Goal: Task Accomplishment & Management: Manage account settings

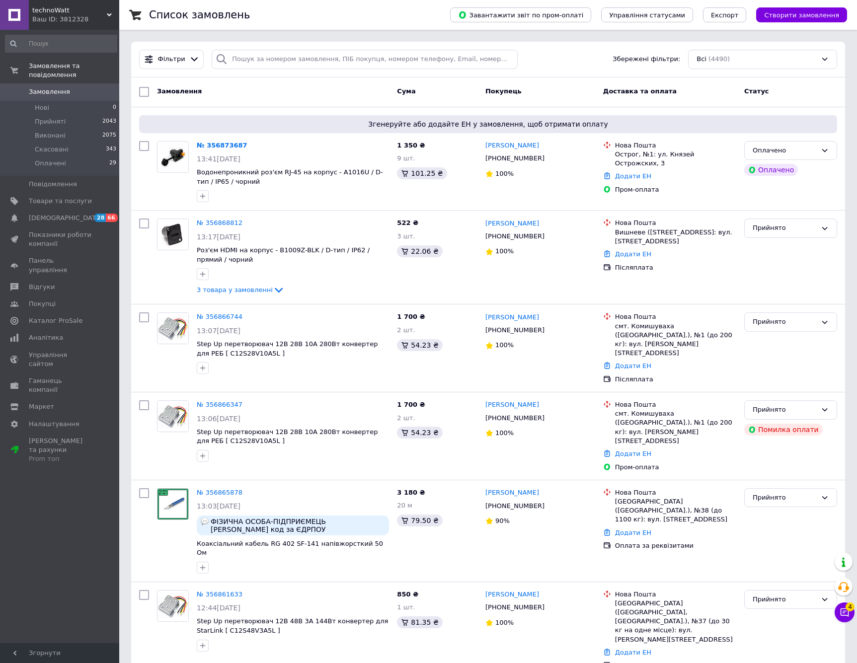
click at [828, 612] on div "Прийнято" at bounding box center [790, 630] width 101 height 88
click at [842, 613] on icon at bounding box center [844, 612] width 8 height 8
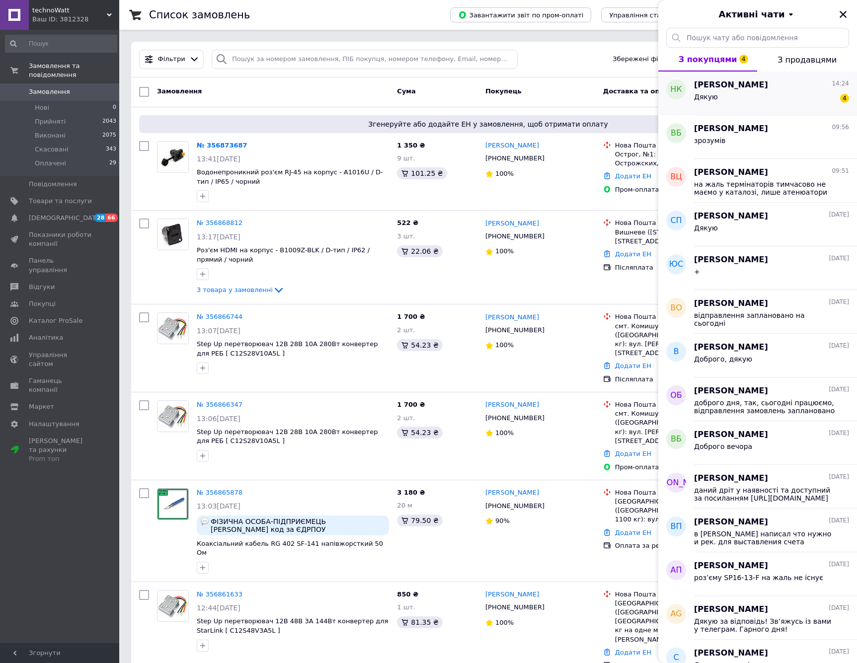
click at [781, 93] on div "Дякую 4" at bounding box center [771, 99] width 155 height 16
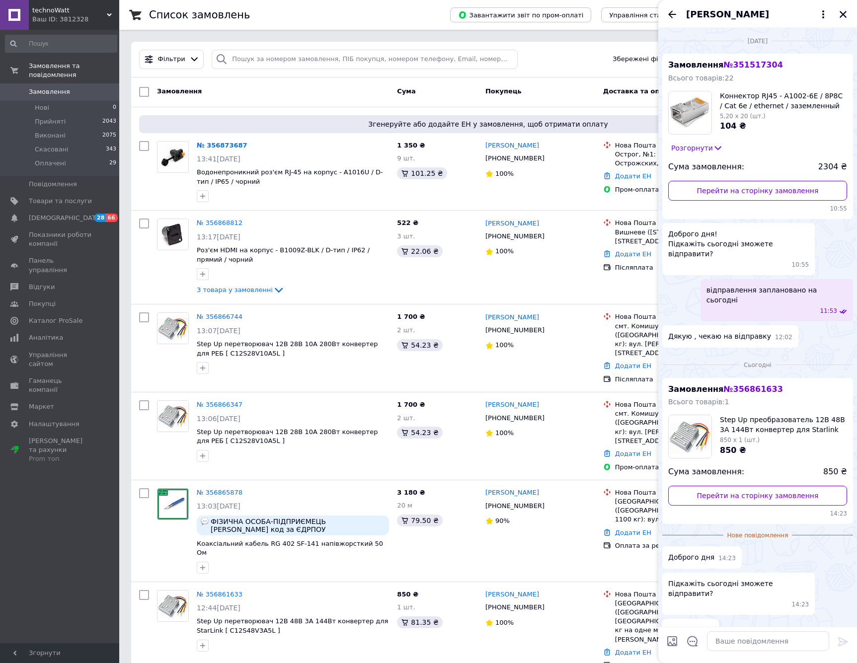
click at [759, 384] on span "№ 356861633" at bounding box center [752, 388] width 59 height 9
copy span "356861633"
click at [390, 324] on div "Комісія за замовлення" at bounding box center [421, 318] width 98 height 26
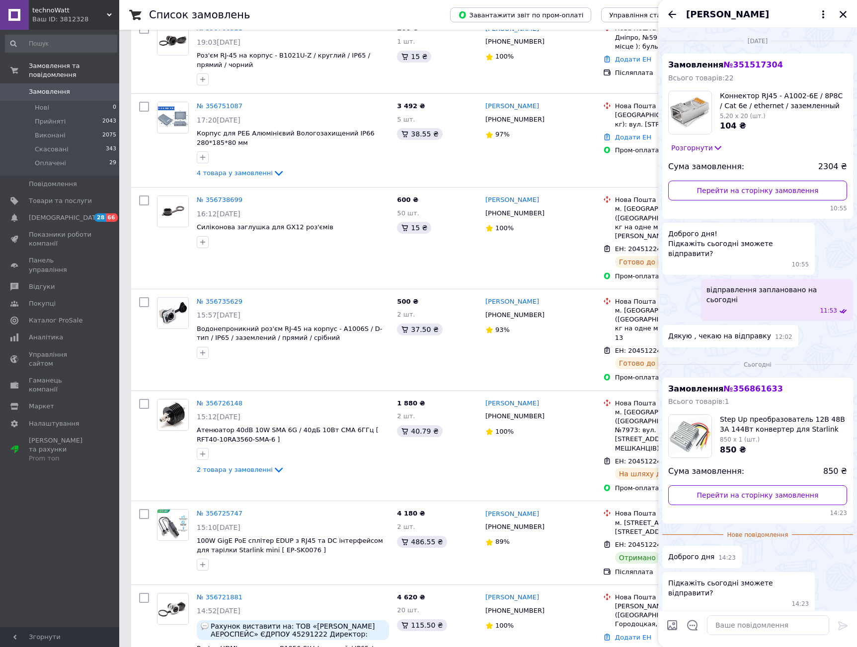
scroll to position [237, 0]
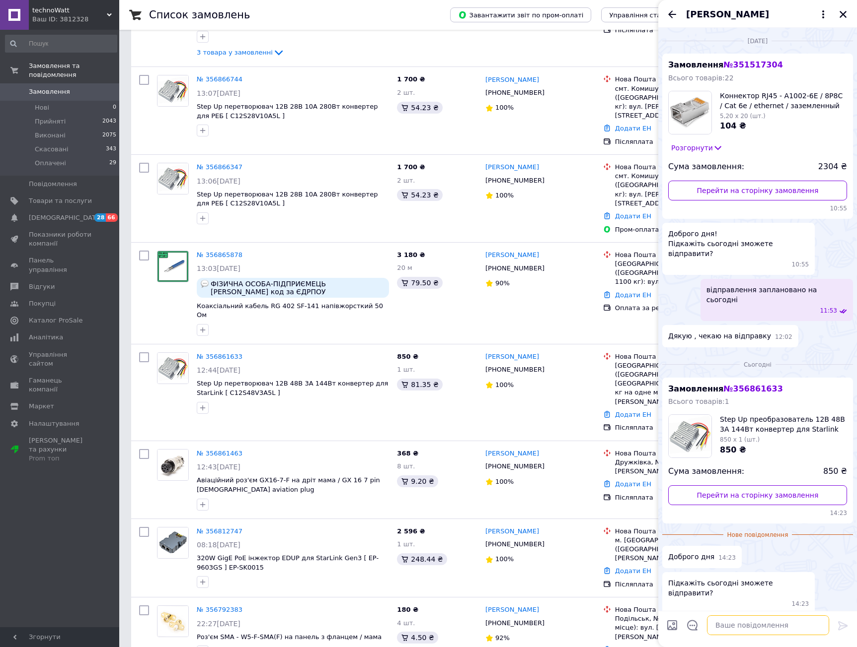
click at [757, 625] on textarea at bounding box center [768, 626] width 122 height 20
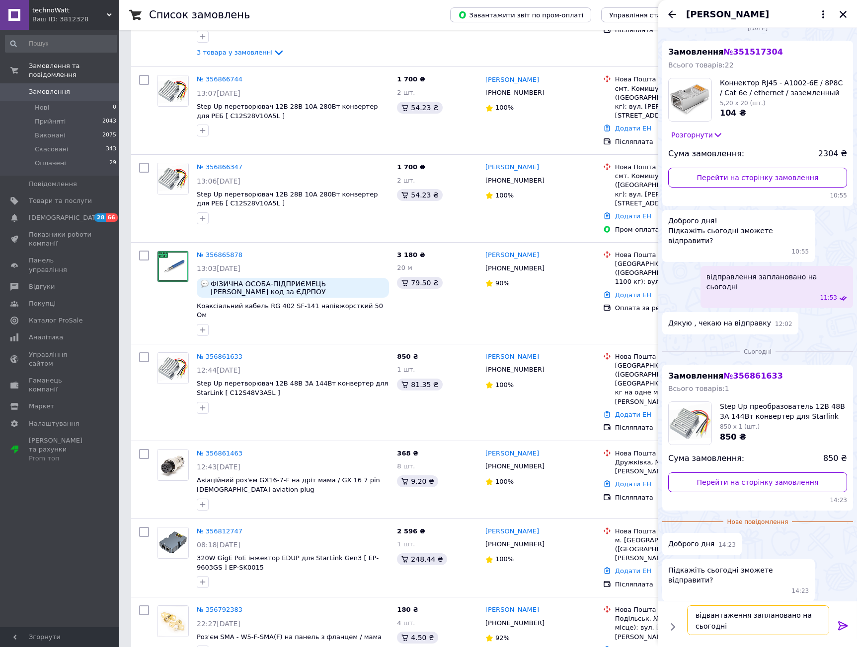
type textarea "відвантаження заплановано на сьогодні"
click at [841, 627] on icon at bounding box center [843, 626] width 12 height 12
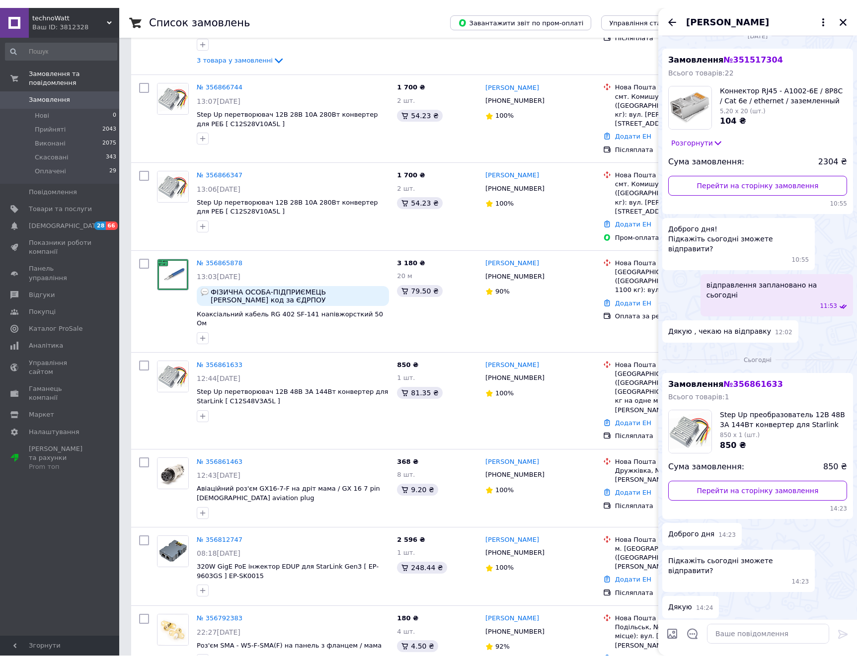
scroll to position [21, 0]
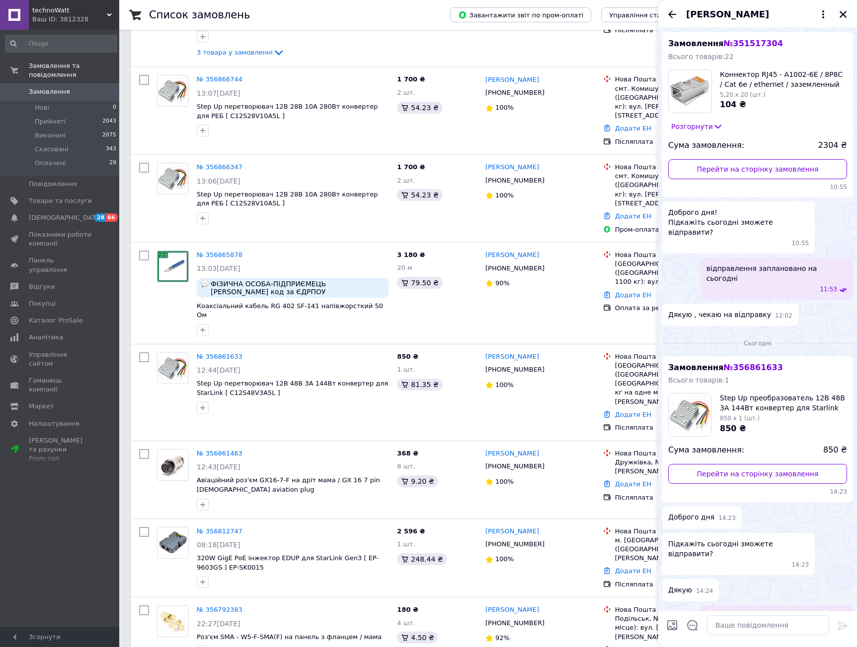
drag, startPoint x: 686, startPoint y: 590, endPoint x: 689, endPoint y: 578, distance: 12.2
click at [687, 606] on div "відвантаження заплановано на сьогодні 15:42" at bounding box center [757, 627] width 191 height 42
click at [669, 11] on icon "Назад" at bounding box center [672, 14] width 12 height 12
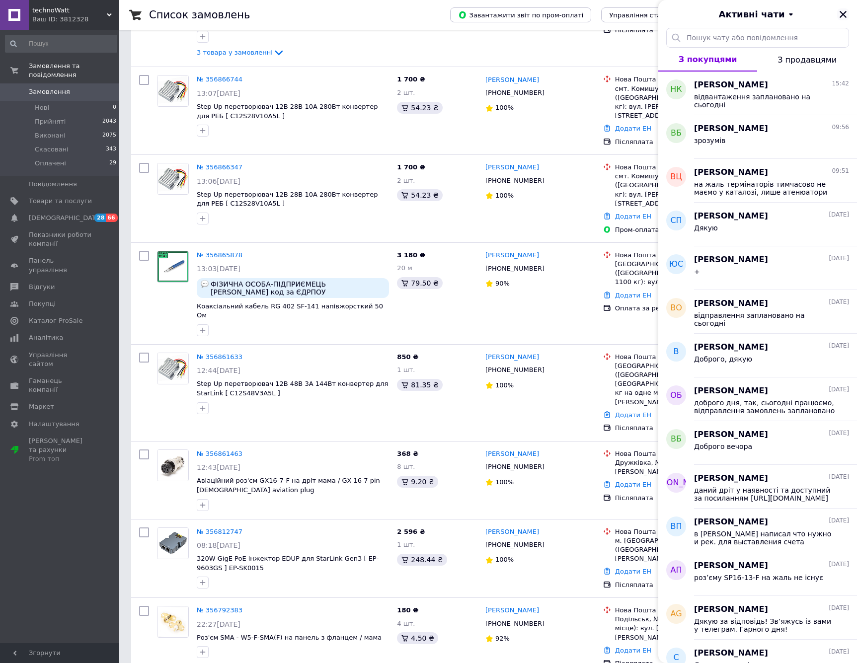
click at [839, 12] on icon "Закрити" at bounding box center [842, 14] width 9 height 9
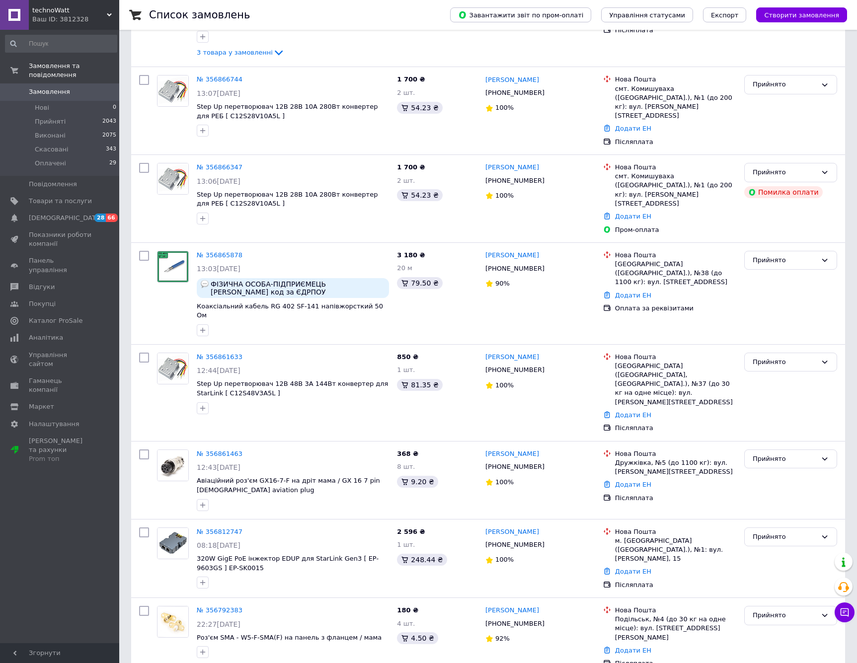
scroll to position [0, 0]
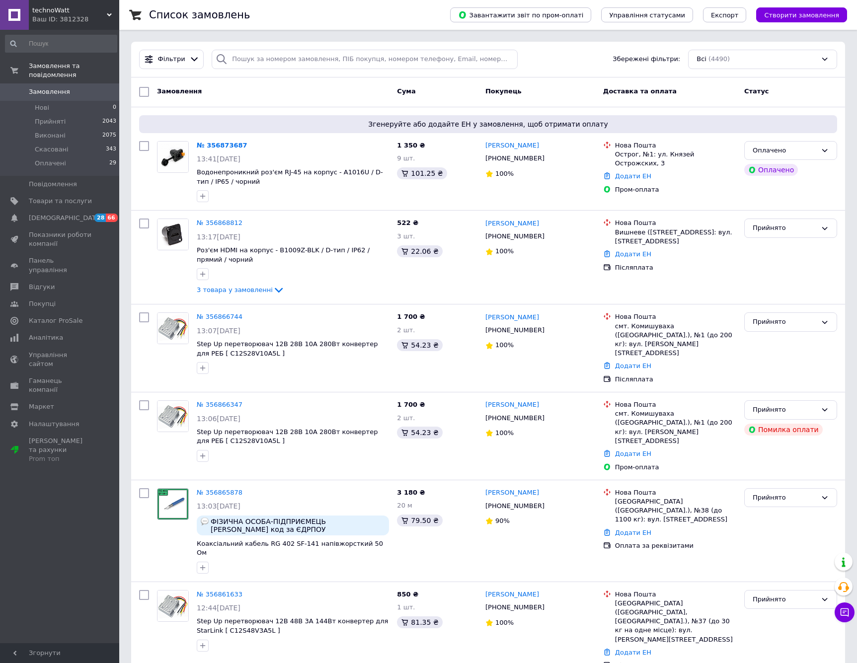
click at [557, 51] on div "Фільтри Збережені фільтри: Всі (4490)" at bounding box center [488, 59] width 706 height 19
click at [624, 55] on span "Збережені фільтри:" at bounding box center [646, 59] width 68 height 9
click at [624, 56] on span "Збережені фільтри:" at bounding box center [646, 59] width 68 height 9
drag, startPoint x: 624, startPoint y: 56, endPoint x: 677, endPoint y: 57, distance: 53.6
click at [677, 57] on span "Збережені фільтри:" at bounding box center [646, 59] width 68 height 9
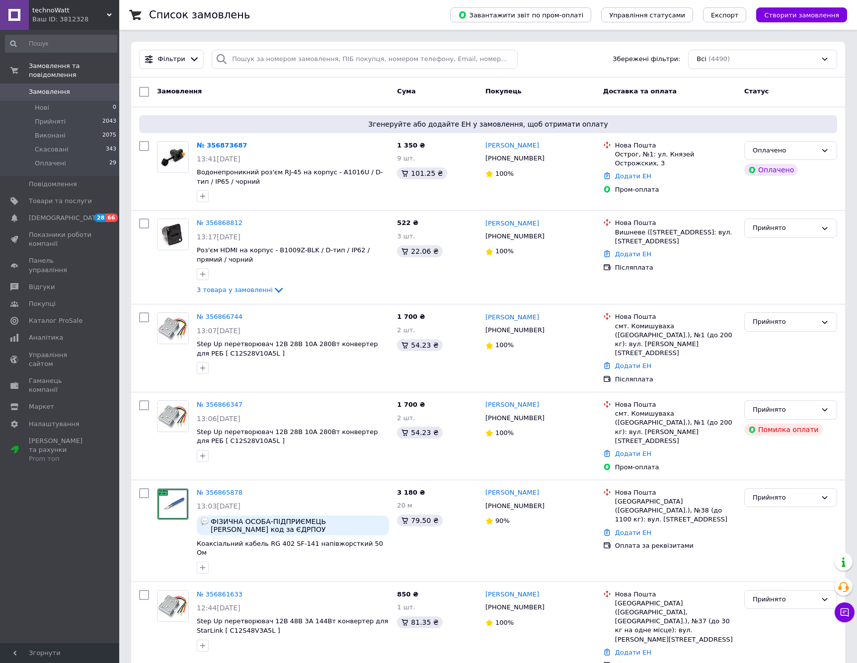
click at [545, 59] on div "Фільтри Збережені фільтри: Всі (4490)" at bounding box center [488, 59] width 706 height 19
drag, startPoint x: 545, startPoint y: 59, endPoint x: 265, endPoint y: 41, distance: 280.6
click at [258, 43] on div "Фільтри Збережені фільтри: Всі (4490)" at bounding box center [488, 60] width 714 height 36
click at [574, 64] on div "Фільтри Збережені фільтри: Всі (4490)" at bounding box center [488, 59] width 706 height 19
click at [625, 61] on span "Збережені фільтри:" at bounding box center [646, 59] width 68 height 9
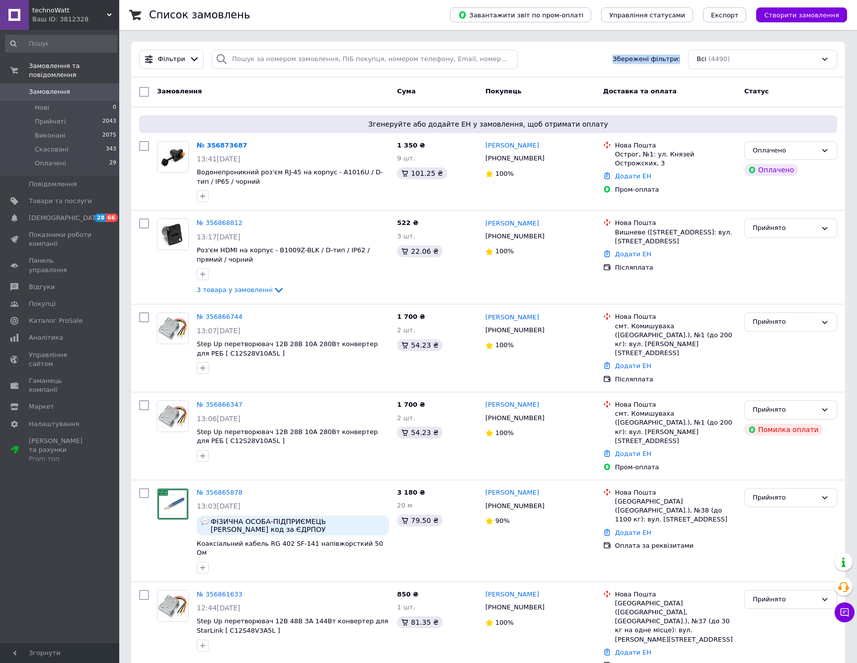
drag, startPoint x: 625, startPoint y: 61, endPoint x: 679, endPoint y: 56, distance: 54.3
click at [679, 56] on span "Збережені фільтри:" at bounding box center [646, 59] width 68 height 9
click at [653, 60] on span "Збережені фільтри:" at bounding box center [646, 59] width 68 height 9
click at [632, 58] on span "Збережені фільтри:" at bounding box center [646, 59] width 68 height 9
drag, startPoint x: 632, startPoint y: 58, endPoint x: 678, endPoint y: 56, distance: 46.2
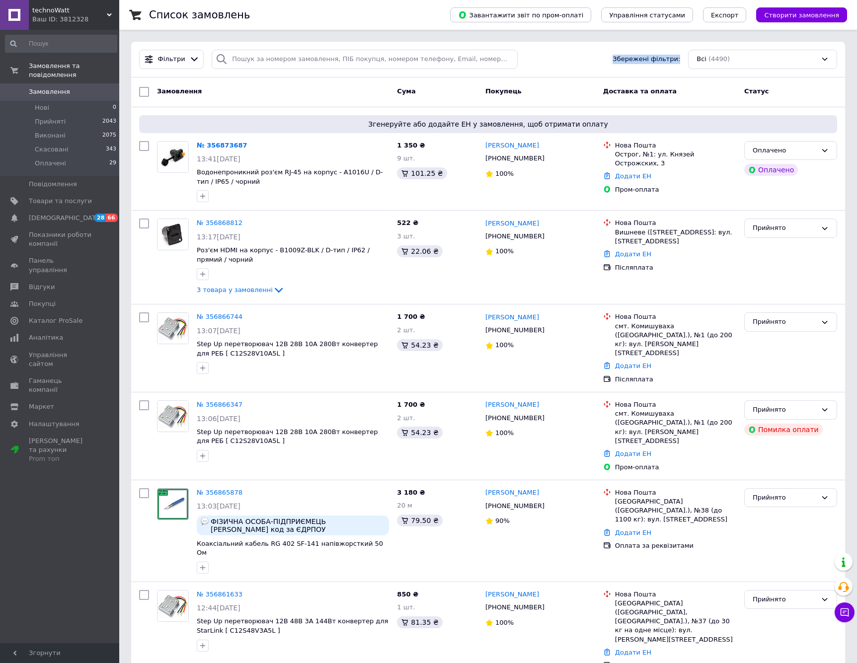
click at [678, 56] on span "Збережені фільтри:" at bounding box center [646, 59] width 68 height 9
click at [622, 51] on div "Фільтри Збережені фільтри: Всі (4490)" at bounding box center [488, 59] width 706 height 19
click at [626, 44] on div "Фільтри Збережені фільтри: Всі (4490)" at bounding box center [488, 60] width 714 height 36
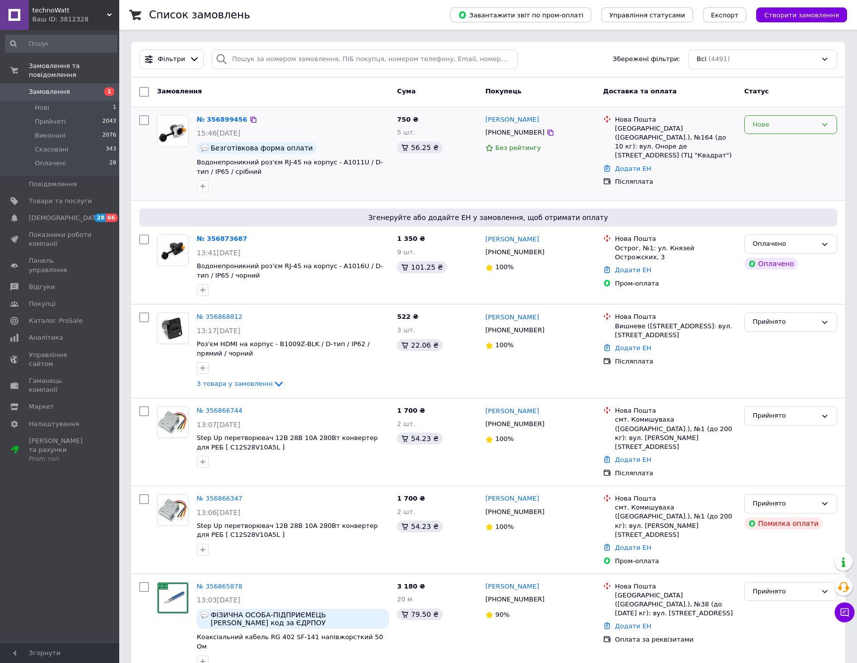
click at [777, 125] on div "Нове" at bounding box center [784, 125] width 64 height 10
click at [775, 143] on li "Прийнято" at bounding box center [790, 145] width 92 height 18
drag, startPoint x: 257, startPoint y: 168, endPoint x: 194, endPoint y: 160, distance: 63.6
click at [194, 160] on div "№ 356899456 15:46, 12.08.2025 Безготівкова форма оплати Водонепроникний роз'єм …" at bounding box center [293, 153] width 200 height 85
copy span "Водонепроникний роз'єм RJ-45 на корпус - A1011U / D-тип / IP65 / срібний"
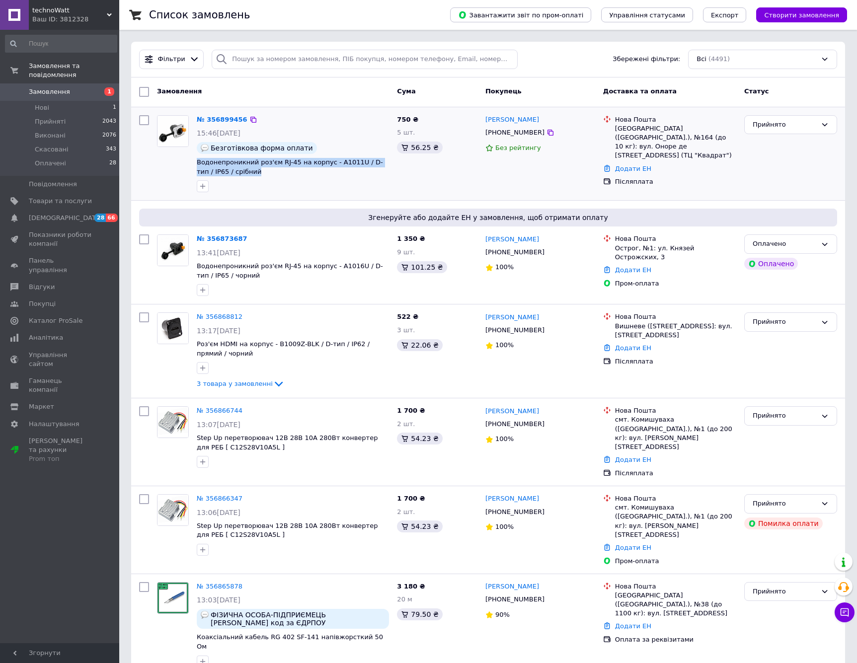
click at [522, 130] on div "[PHONE_NUMBER]" at bounding box center [514, 132] width 63 height 13
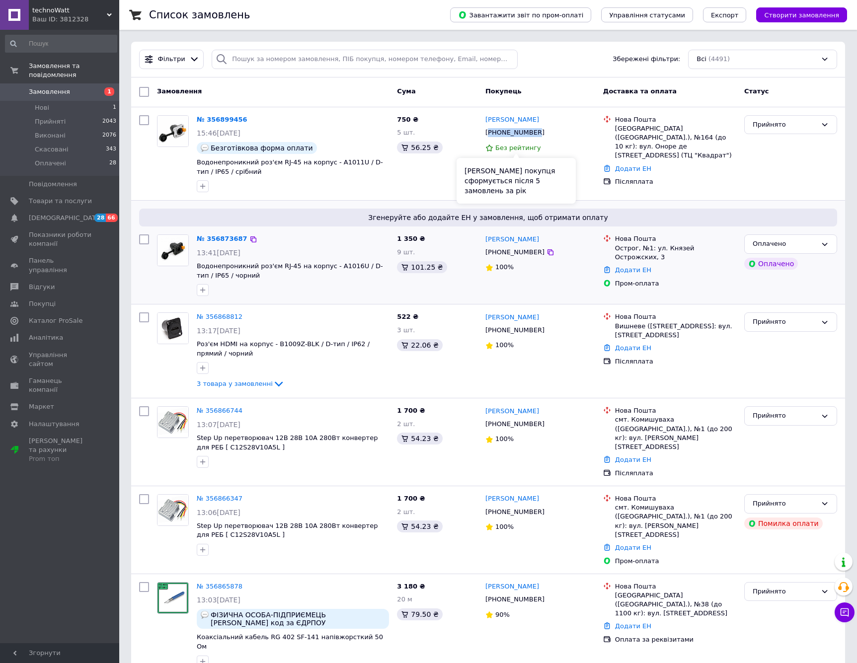
copy div "380989818607"
drag, startPoint x: 555, startPoint y: 119, endPoint x: 485, endPoint y: 124, distance: 69.7
click at [485, 124] on div "[PERSON_NAME]" at bounding box center [540, 119] width 112 height 11
copy link "[PERSON_NAME]"
click at [220, 118] on link "№ 356899456" at bounding box center [222, 119] width 51 height 7
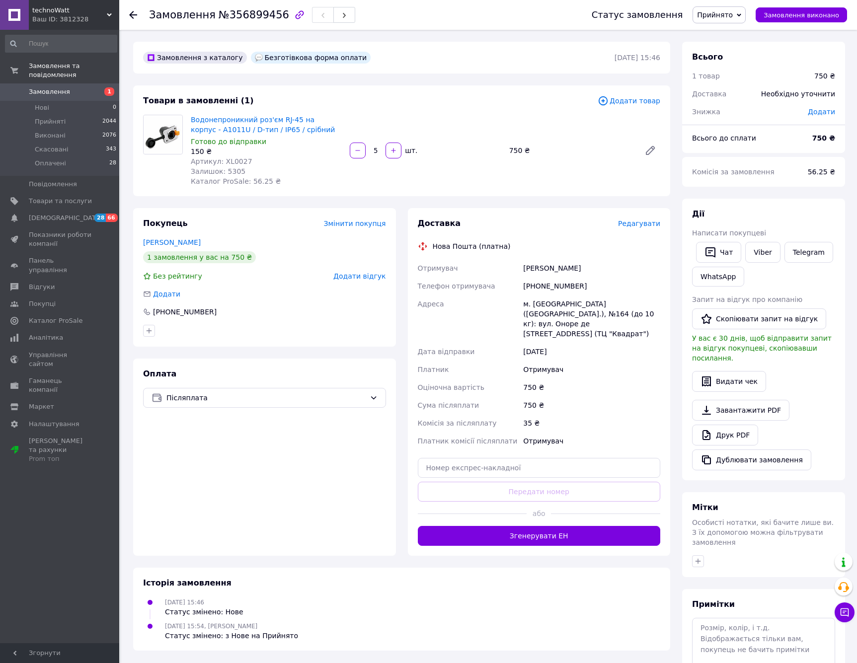
drag, startPoint x: 515, startPoint y: 313, endPoint x: 503, endPoint y: 320, distance: 14.2
click at [515, 314] on div "Адреса" at bounding box center [469, 319] width 106 height 48
click at [282, 399] on span "Післяплата" at bounding box center [265, 397] width 199 height 11
click at [268, 473] on span "Оплата за реквізитами" at bounding box center [218, 474] width 134 height 10
click at [314, 465] on div "Оплата Застосування змін" at bounding box center [264, 456] width 263 height 197
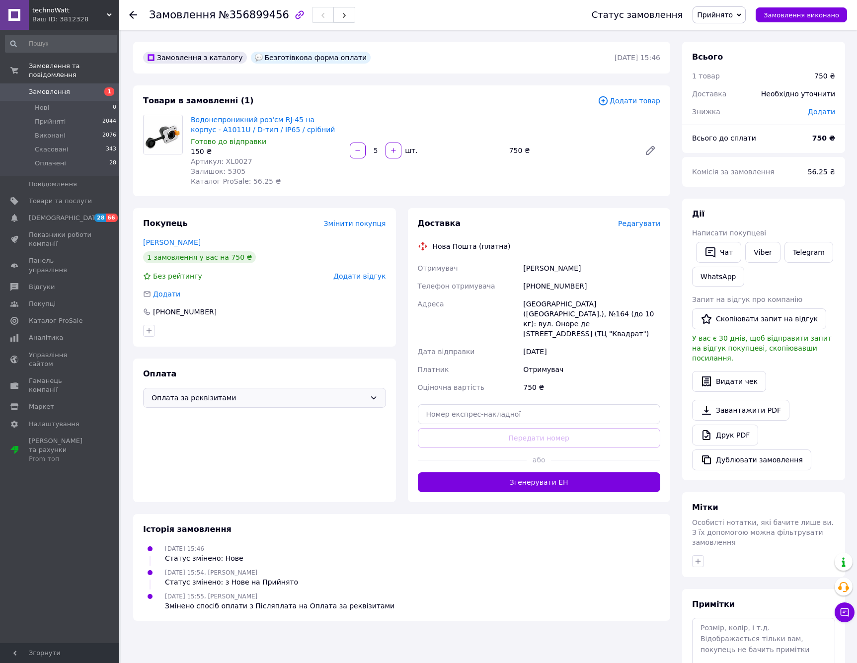
click at [221, 12] on span "№356899456" at bounding box center [253, 15] width 71 height 12
copy span "356899456"
click at [52, 90] on span "Замовлення" at bounding box center [49, 91] width 41 height 9
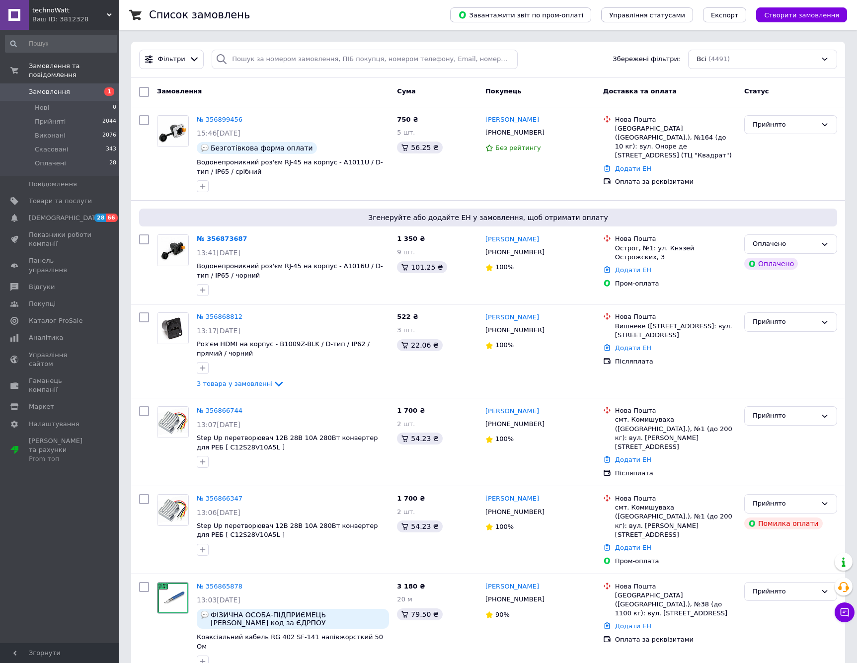
click at [516, 83] on div "Замовлення Cума Покупець Доставка та оплата Статус" at bounding box center [488, 92] width 714 height 30
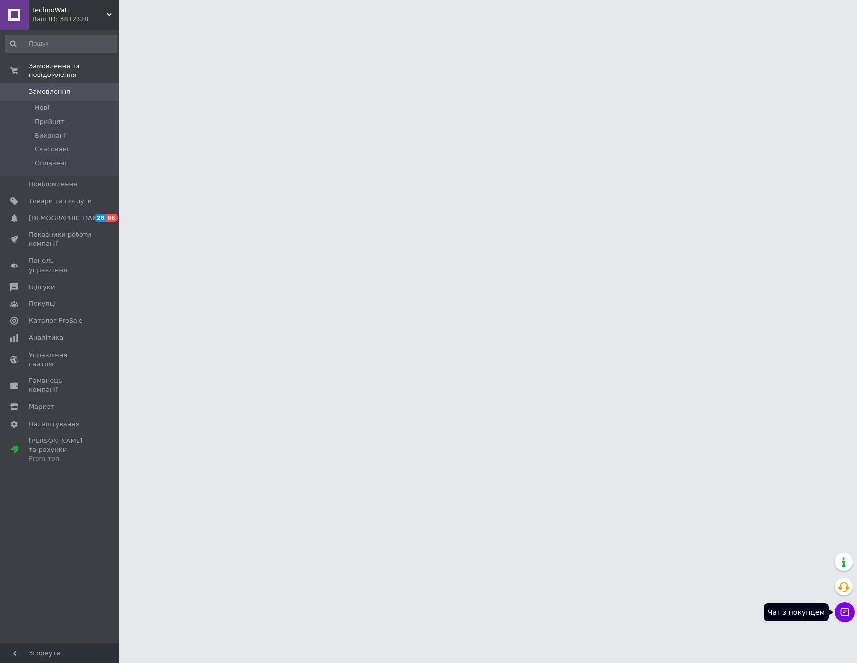
click at [847, 613] on icon at bounding box center [844, 612] width 10 height 10
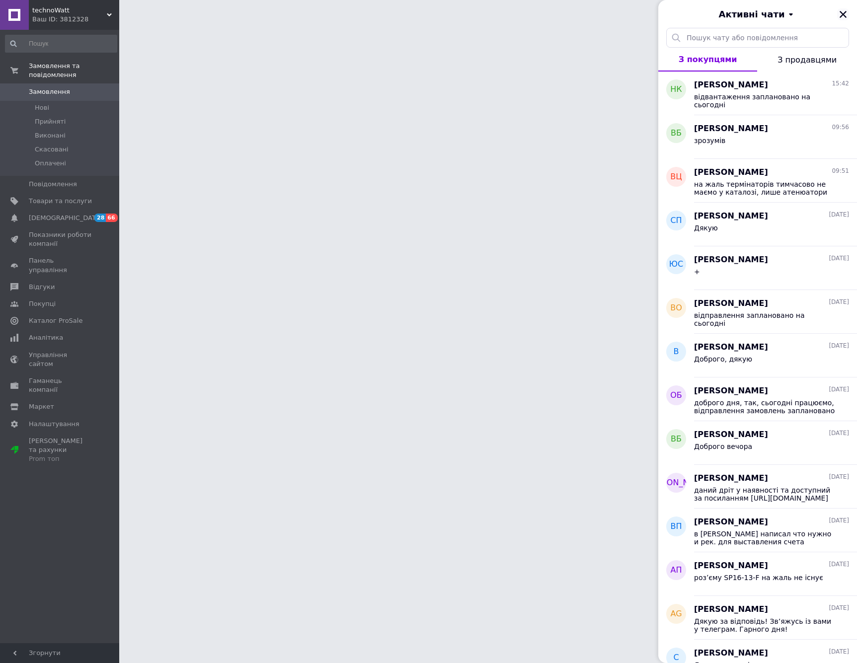
click at [843, 12] on icon "Закрити" at bounding box center [842, 14] width 9 height 9
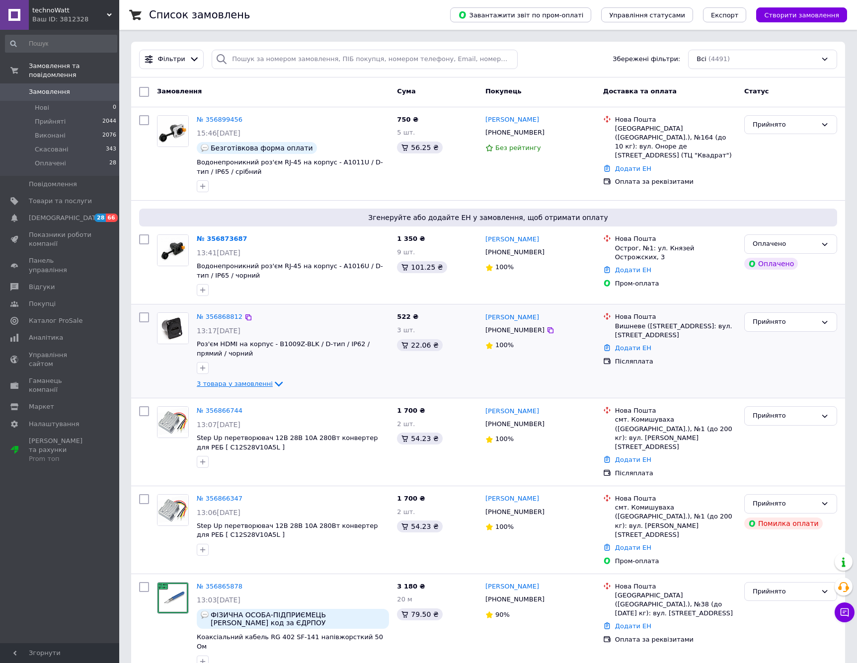
click at [248, 382] on span "3 товара у замовленні" at bounding box center [235, 383] width 76 height 7
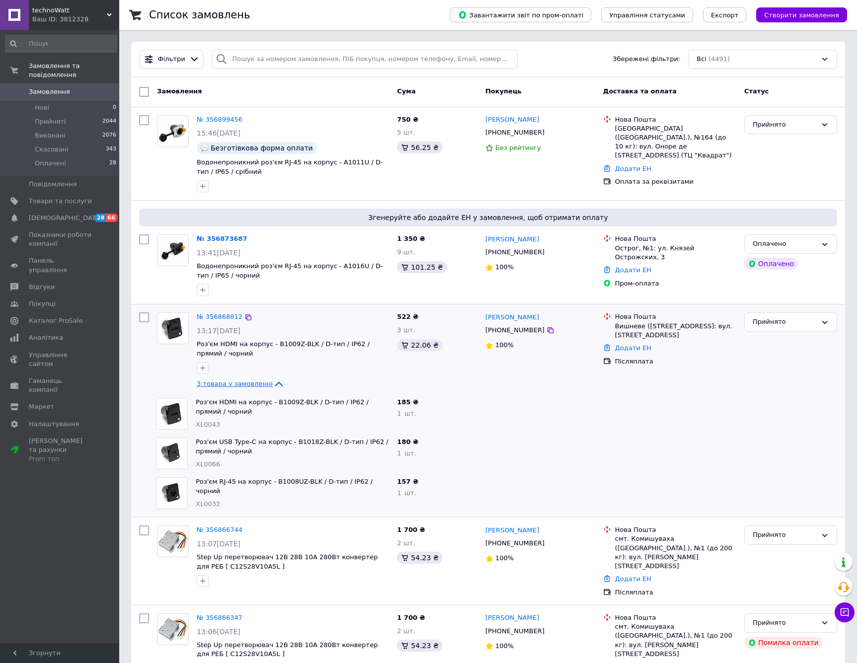
click at [250, 380] on span "3 товара у замовленні" at bounding box center [235, 383] width 76 height 7
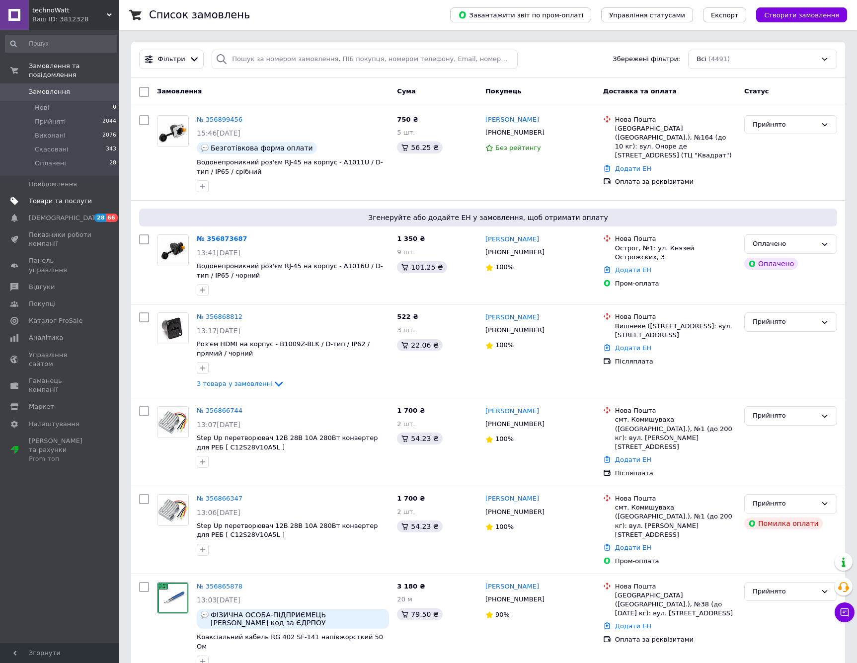
click at [66, 206] on link "Товари та послуги" at bounding box center [61, 201] width 122 height 17
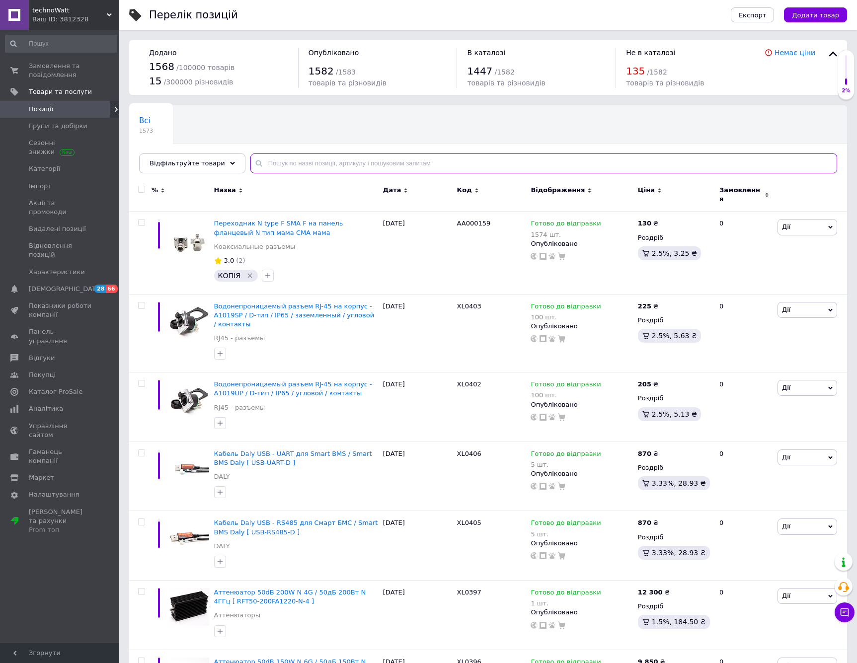
click at [354, 168] on input "text" at bounding box center [543, 163] width 586 height 20
type input "1200"
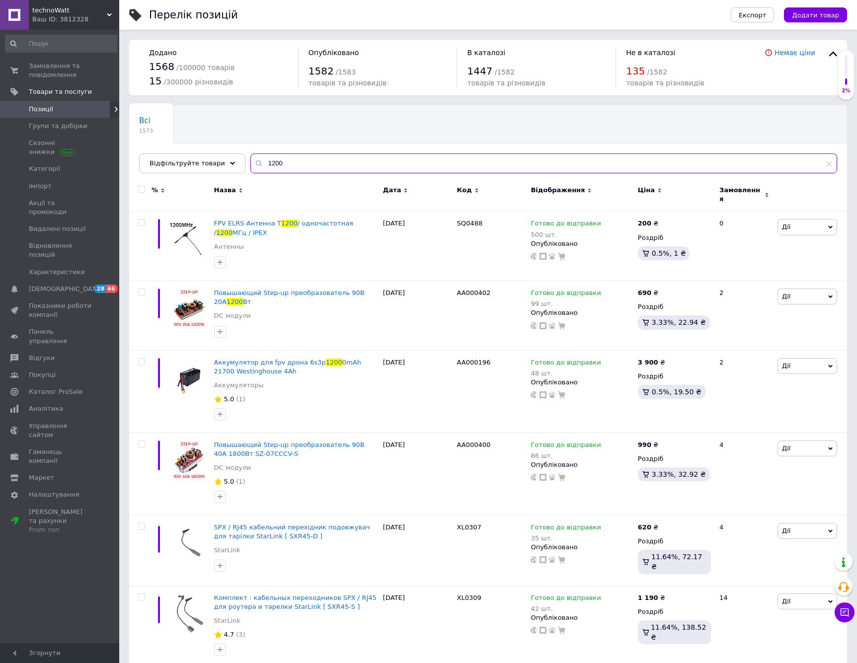
click at [302, 164] on input "1200" at bounding box center [543, 163] width 586 height 20
click at [188, 167] on span "Відфільтруйте товари" at bounding box center [186, 162] width 75 height 7
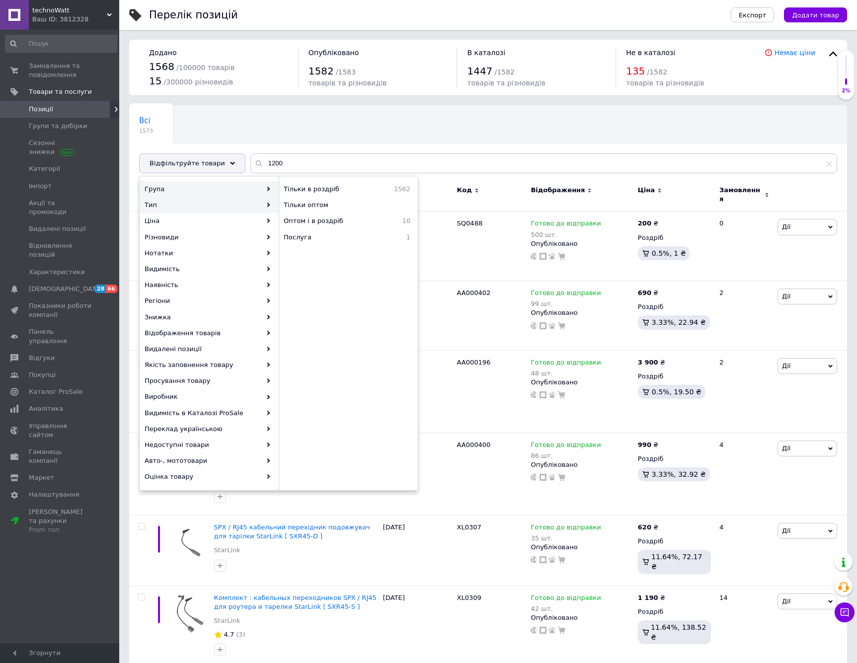
click at [191, 188] on div "Група" at bounding box center [209, 189] width 138 height 16
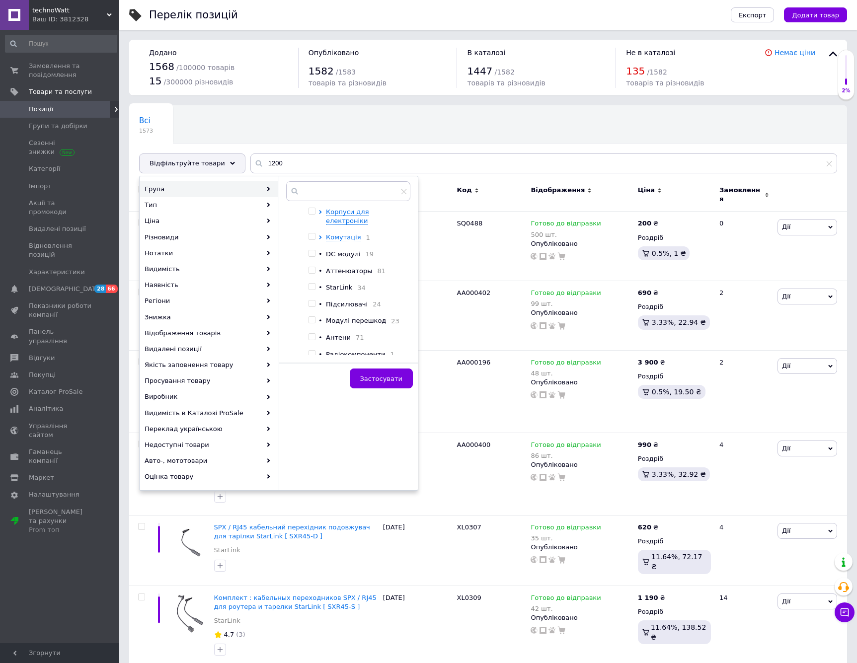
scroll to position [178, 0]
click at [310, 311] on input "checkbox" at bounding box center [311, 308] width 6 height 6
checkbox input "true"
click at [390, 379] on span "Застосувати" at bounding box center [381, 378] width 42 height 7
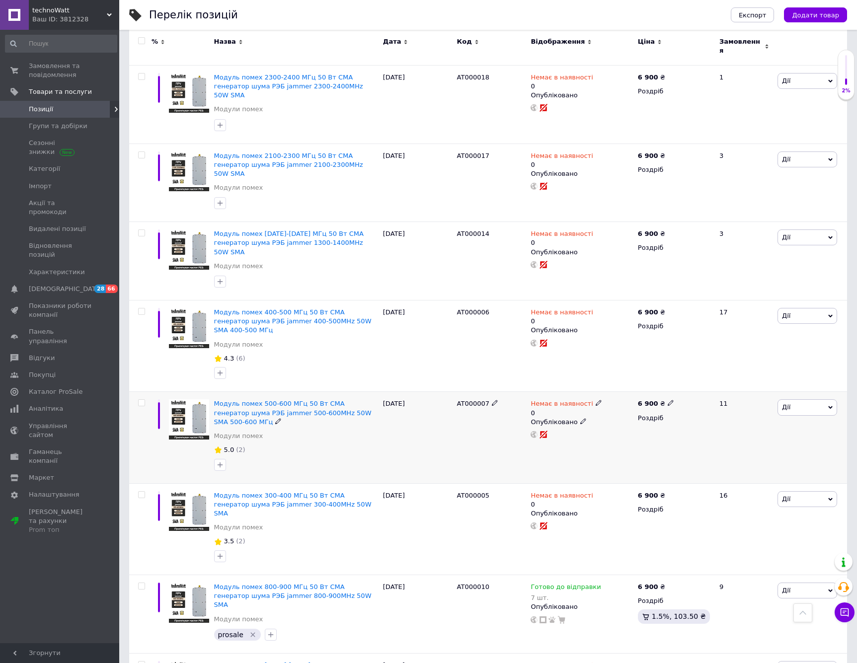
scroll to position [1185, 0]
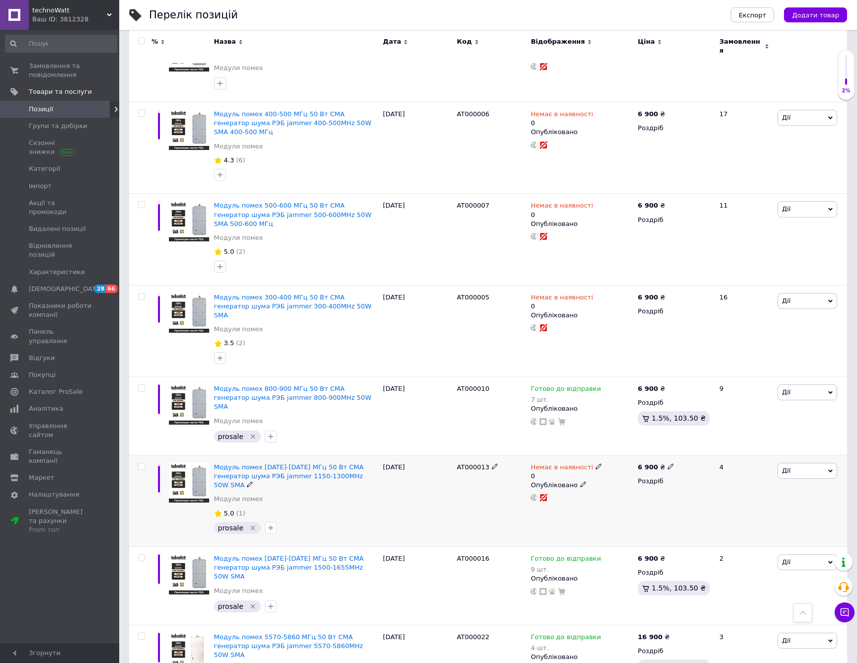
click at [534, 463] on div "Немає в наявності 0" at bounding box center [565, 472] width 71 height 18
click at [669, 500] on li "Готово до відправки" at bounding box center [654, 507] width 94 height 14
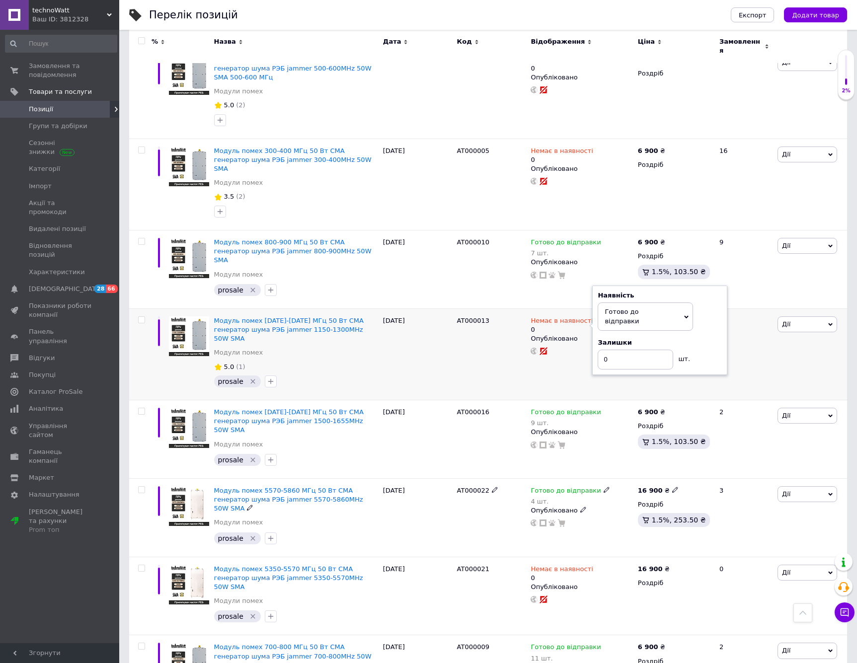
scroll to position [1210, 0]
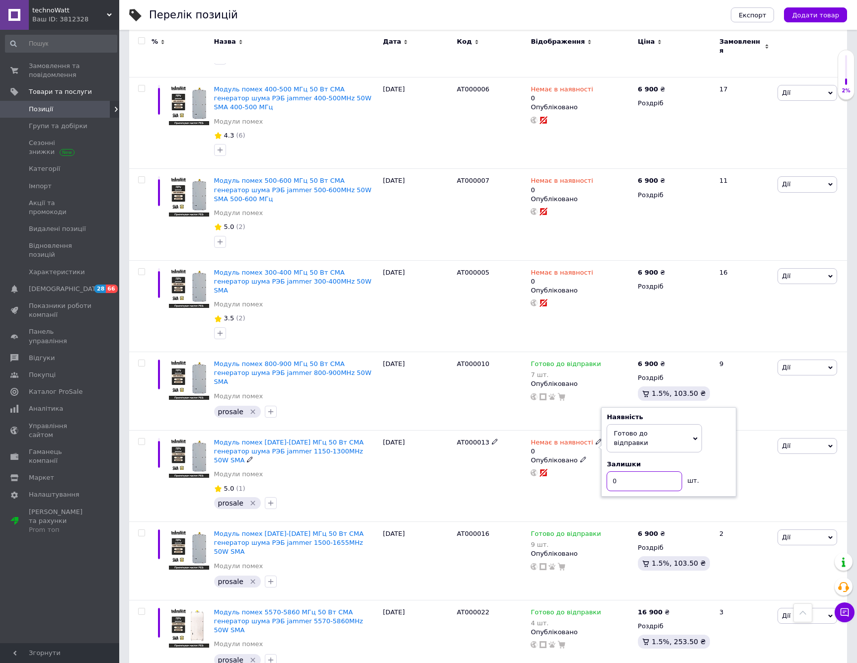
click at [631, 471] on input "0" at bounding box center [643, 481] width 75 height 20
type input "8"
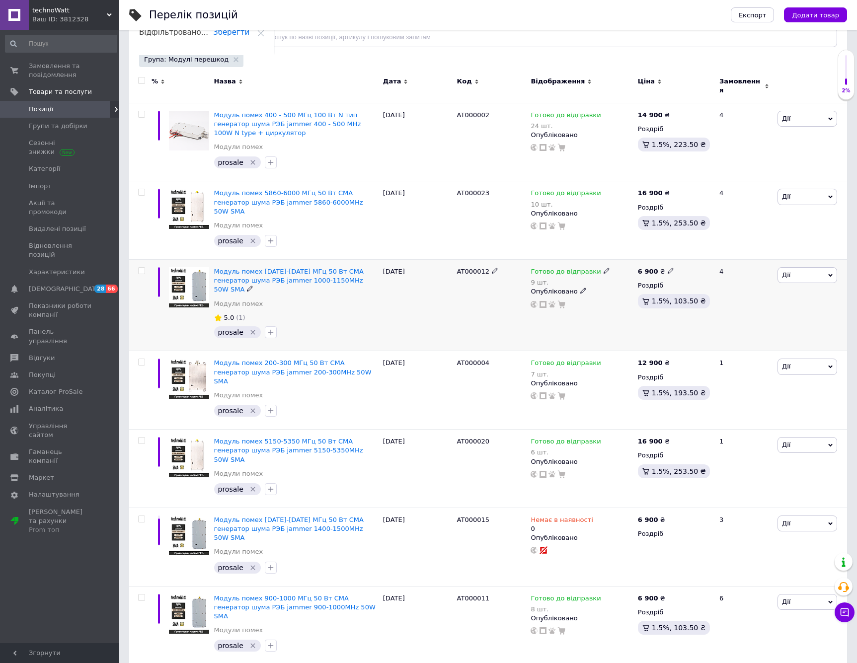
scroll to position [114, 0]
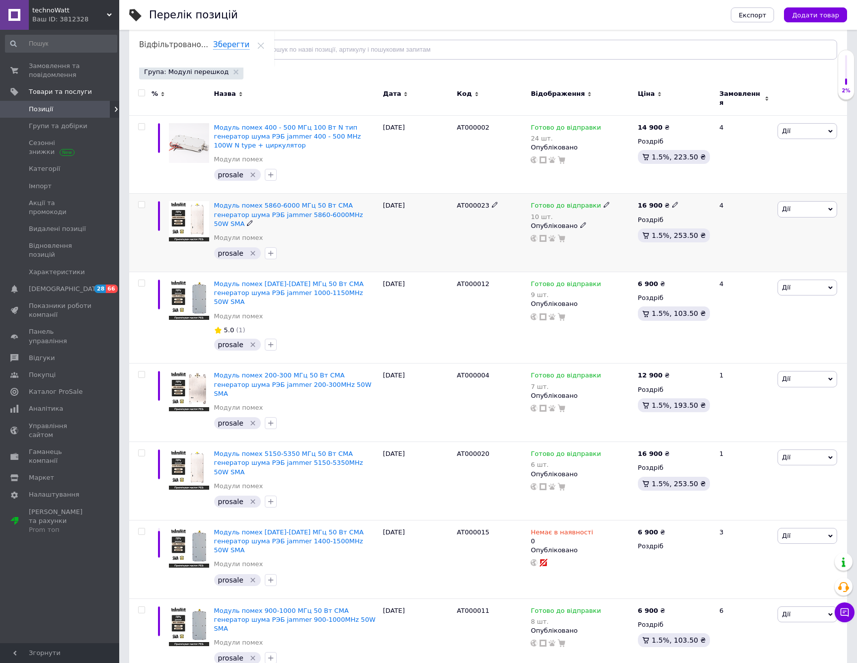
click at [401, 240] on div "12.08.2025" at bounding box center [417, 233] width 74 height 78
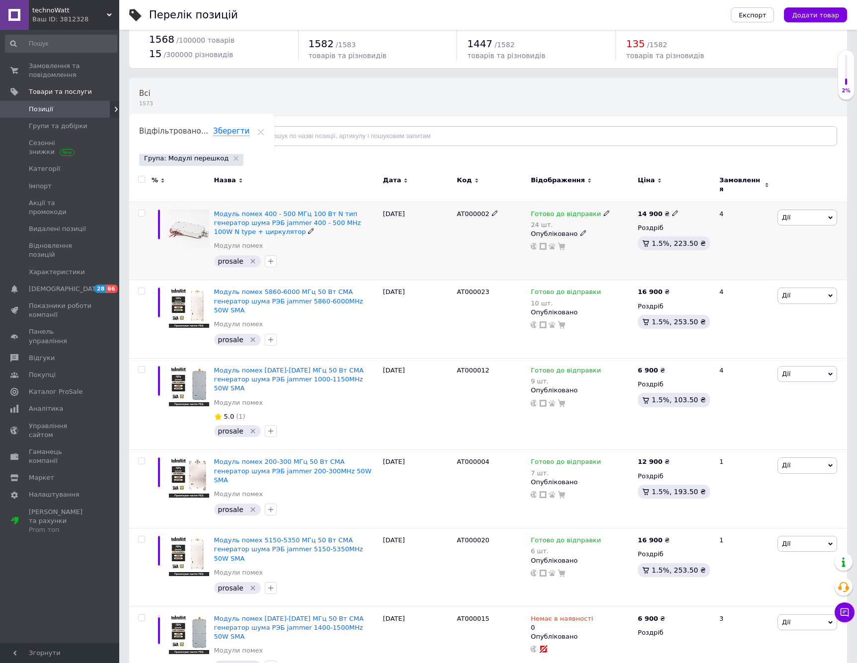
scroll to position [0, 0]
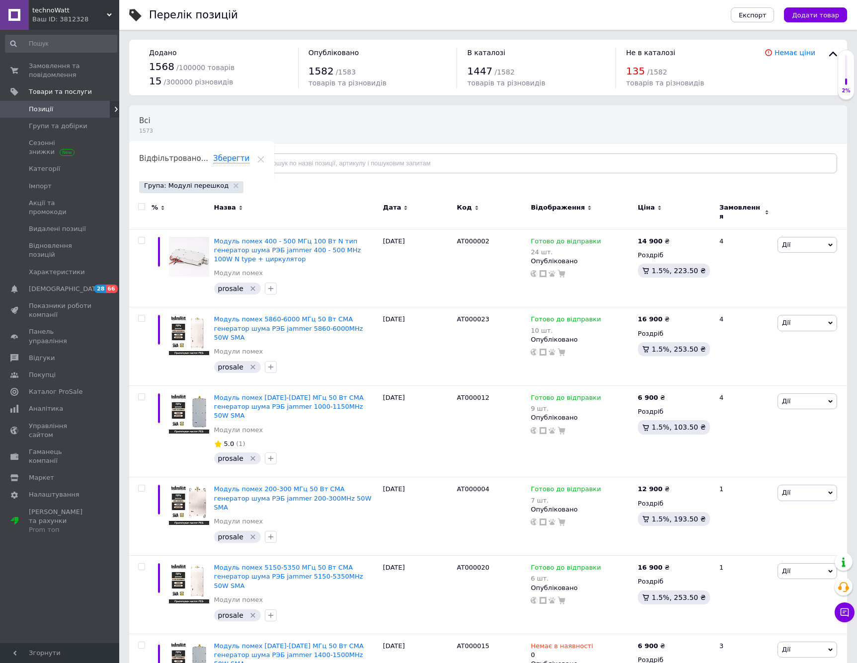
click at [377, 130] on div "Всі 1573 Ok Відфільтровано... Зберегти" at bounding box center [263, 143] width 268 height 75
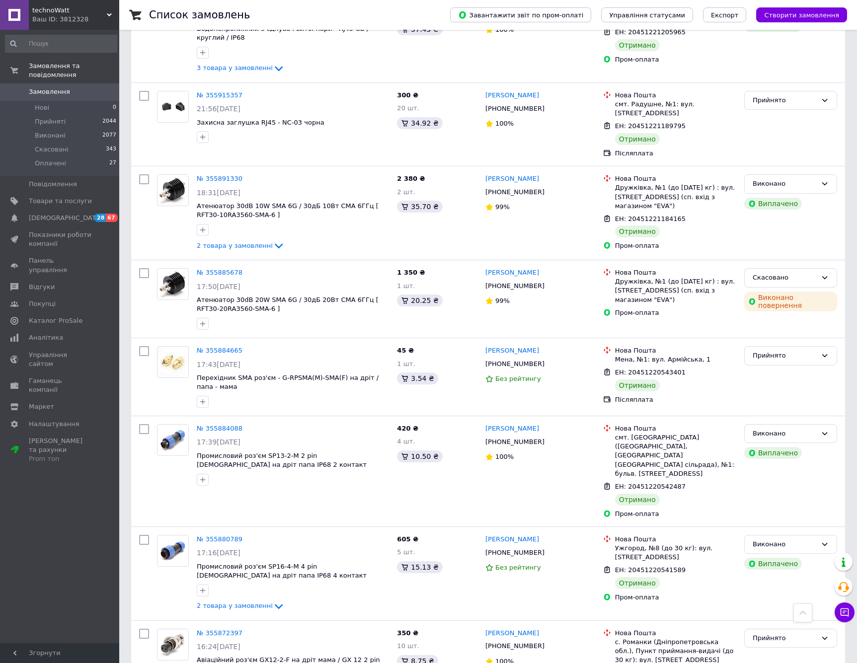
scroll to position [8338, 0]
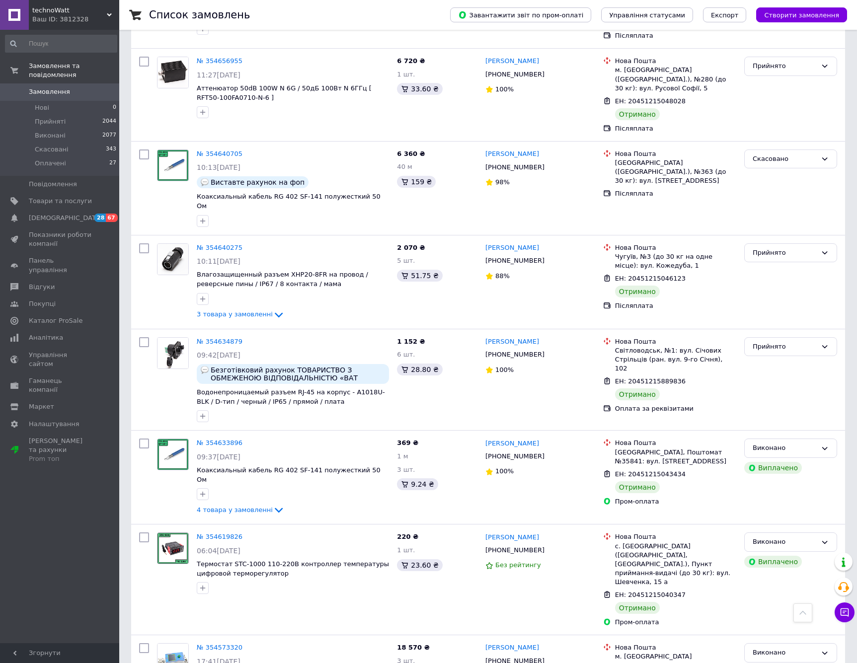
scroll to position [8380, 0]
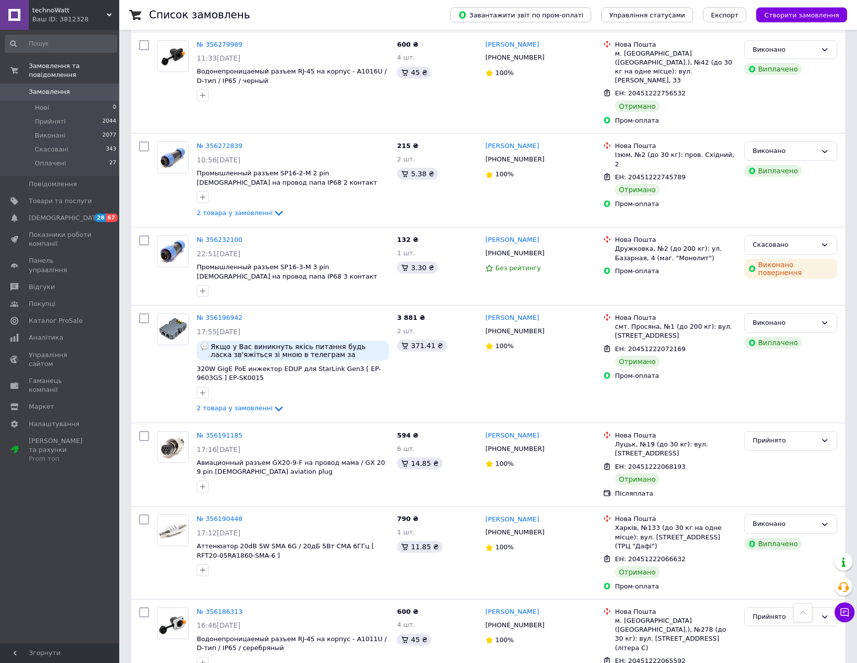
scroll to position [5639, 0]
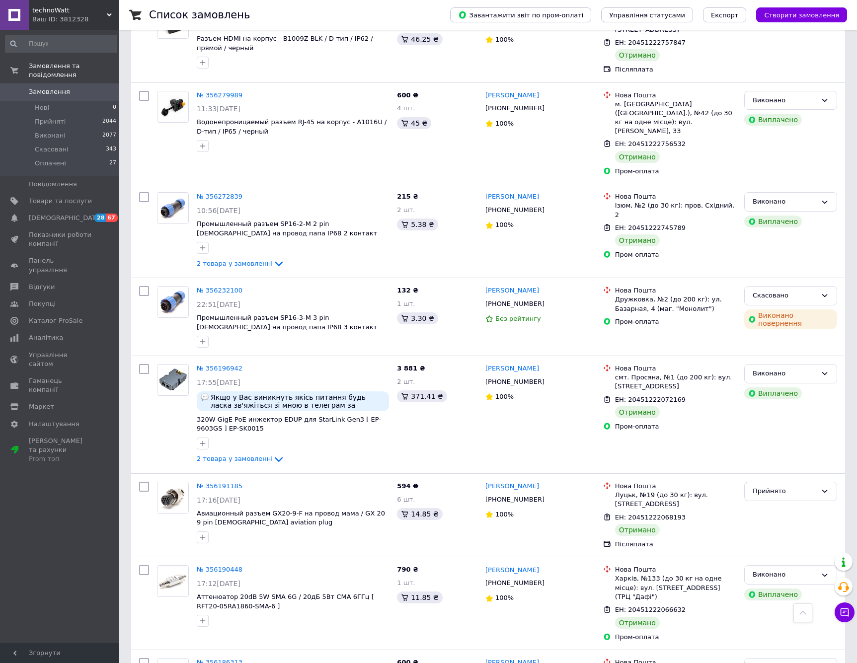
copy span "20451222020428"
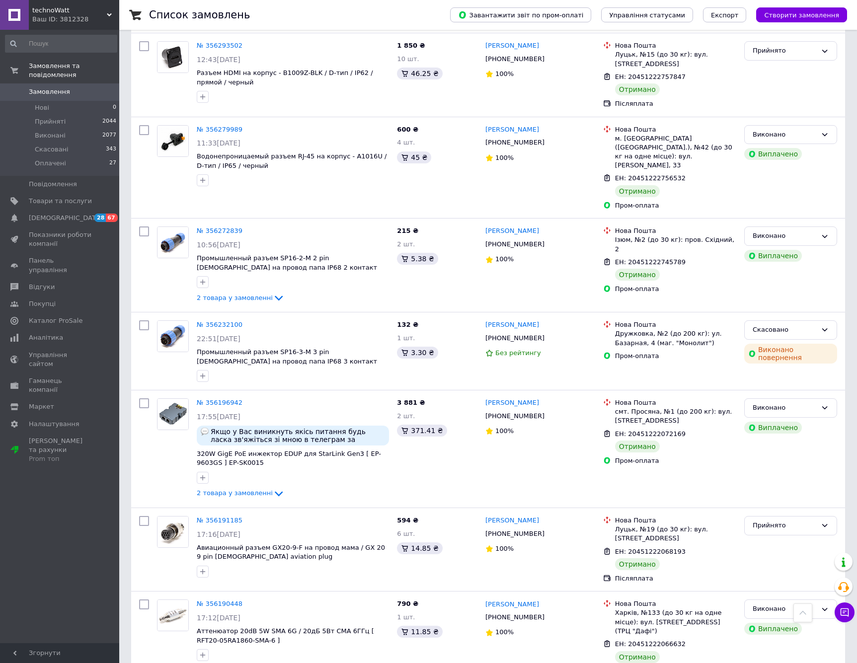
scroll to position [5636, 0]
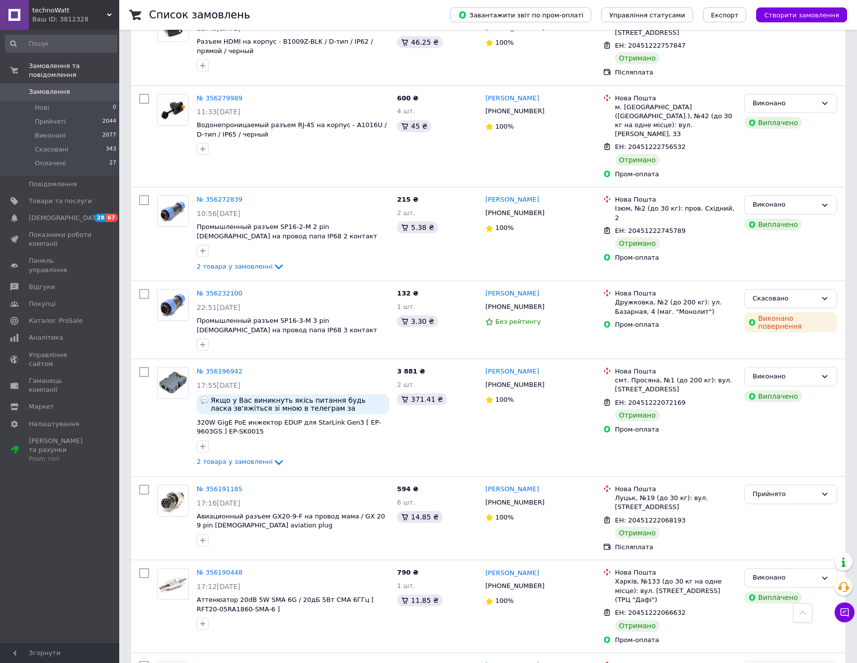
copy span "20451222020428"
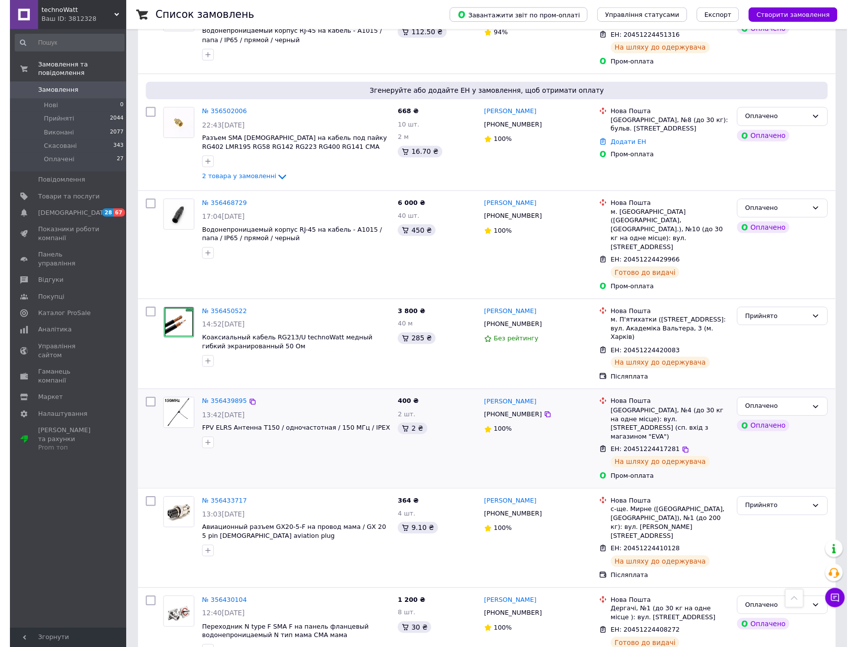
scroll to position [328, 0]
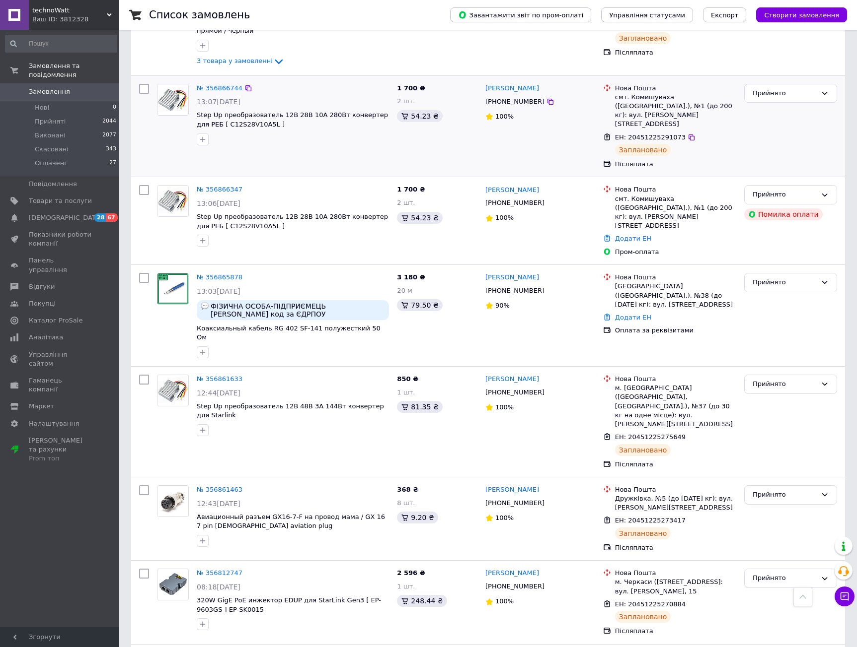
drag, startPoint x: 568, startPoint y: 95, endPoint x: 483, endPoint y: 85, distance: 85.5
click at [568, 96] on div "[PHONE_NUMBER]" at bounding box center [540, 101] width 112 height 11
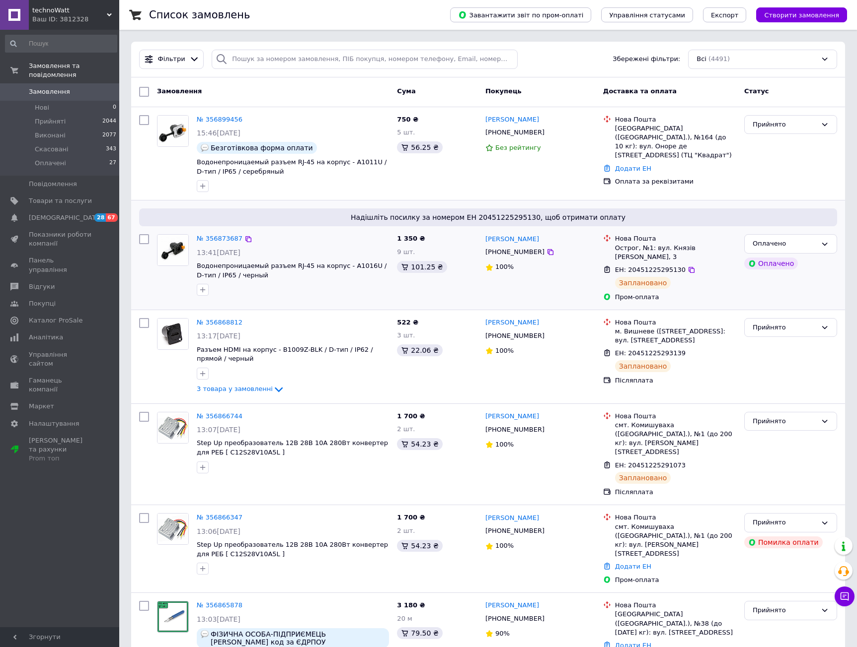
click at [303, 240] on div "№ 356873687" at bounding box center [293, 238] width 194 height 11
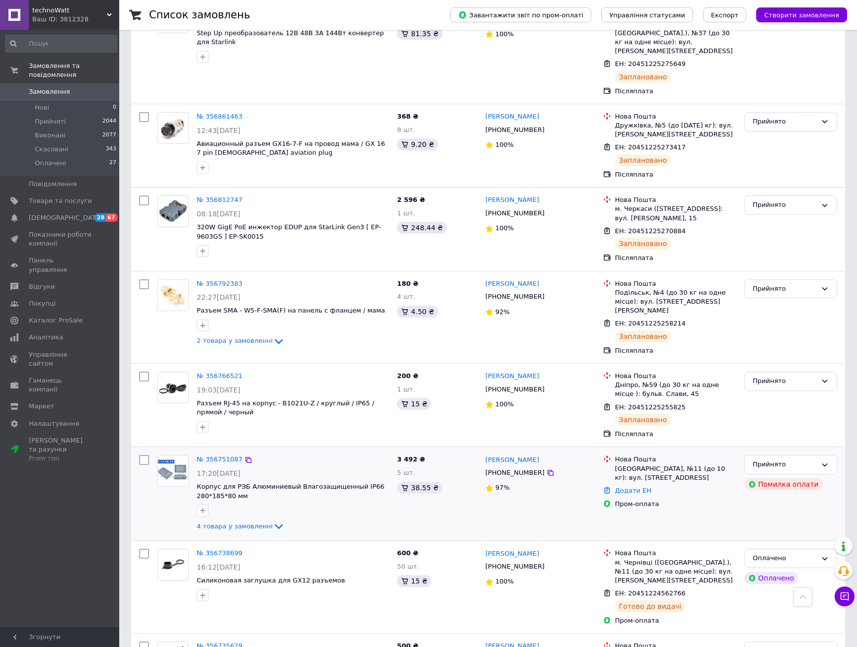
scroll to position [905, 0]
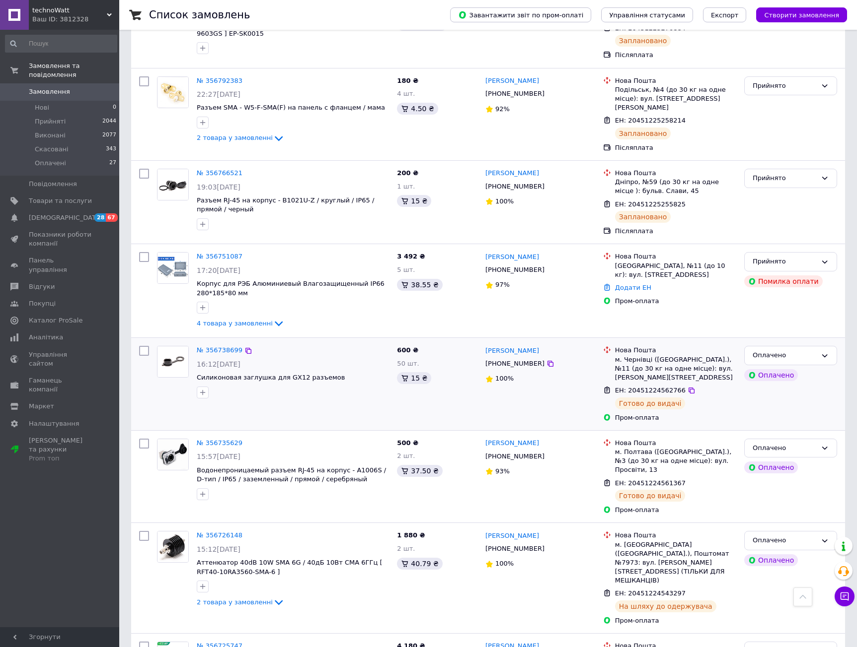
click at [624, 356] on div "м. Чернівці ([GEOGRAPHIC_DATA].), №11 (до 30 кг на одне місце): вул. [PERSON_NA…" at bounding box center [675, 369] width 121 height 27
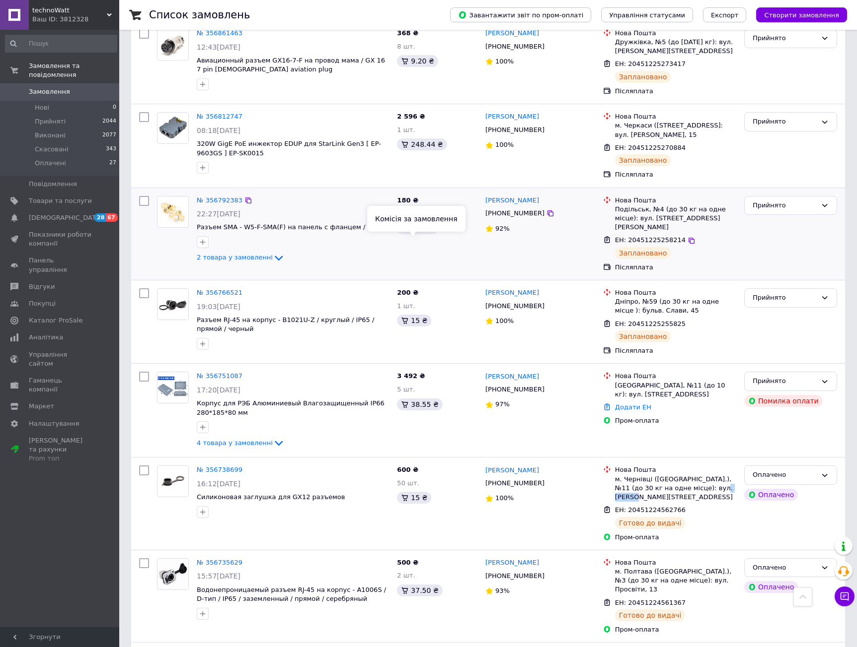
scroll to position [735, 0]
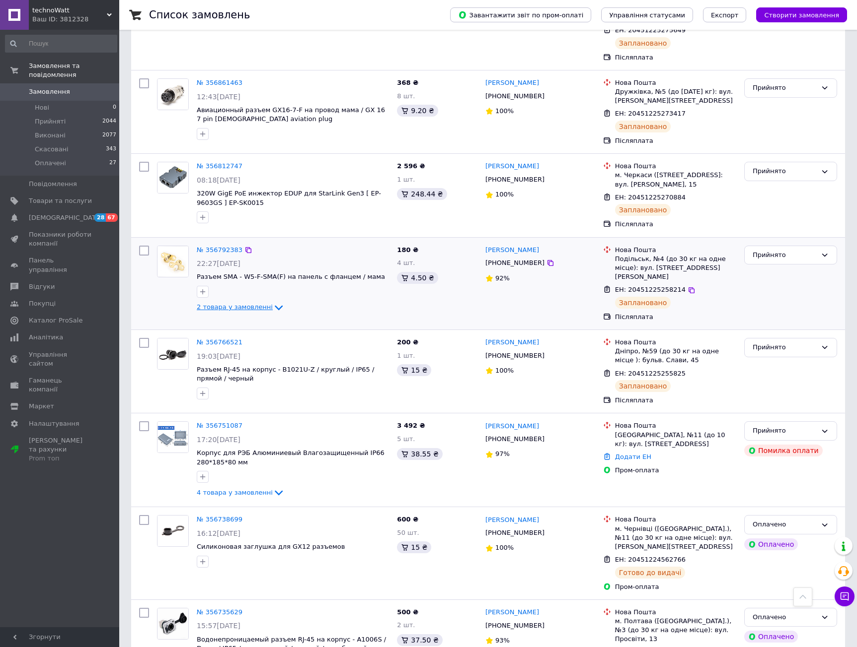
click at [245, 304] on span "2 товара у замовленні" at bounding box center [235, 307] width 76 height 7
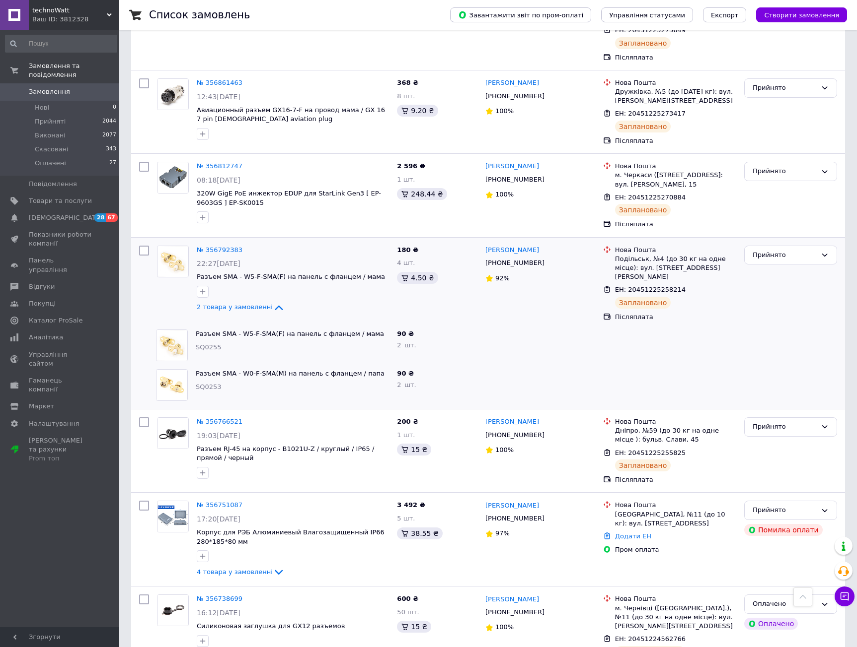
click at [529, 365] on div at bounding box center [540, 385] width 118 height 40
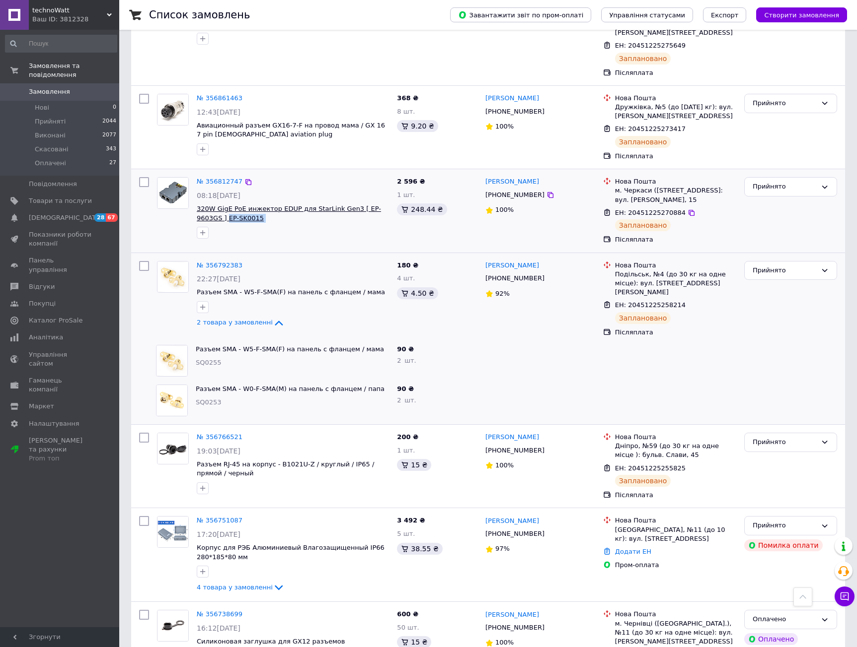
drag, startPoint x: 307, startPoint y: 156, endPoint x: 227, endPoint y: 152, distance: 80.1
click at [227, 173] on div "№ 356812747 08:18[DATE] 320W GigE PoE инжектор EDUP для StarLink Gen3 [ EP-9603…" at bounding box center [293, 208] width 200 height 70
copy div "EP-SK0015"
drag, startPoint x: 266, startPoint y: 151, endPoint x: 227, endPoint y: 147, distance: 38.9
click at [227, 205] on span "320W GigE PoE инжектор EDUP для StarLink Gen3 [ EP-9603GS ] EP-SK0015" at bounding box center [293, 214] width 192 height 18
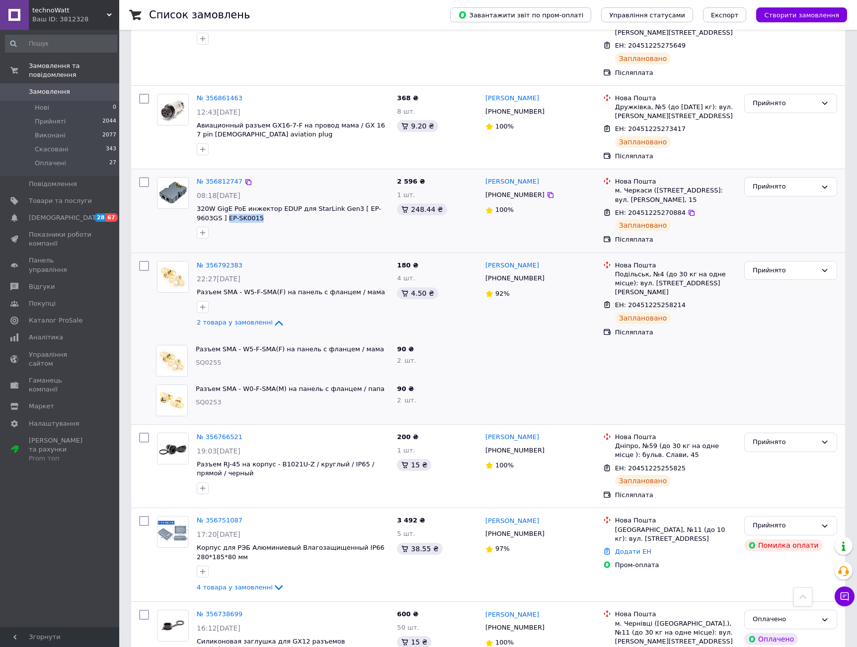
copy span "EP-SK0015"
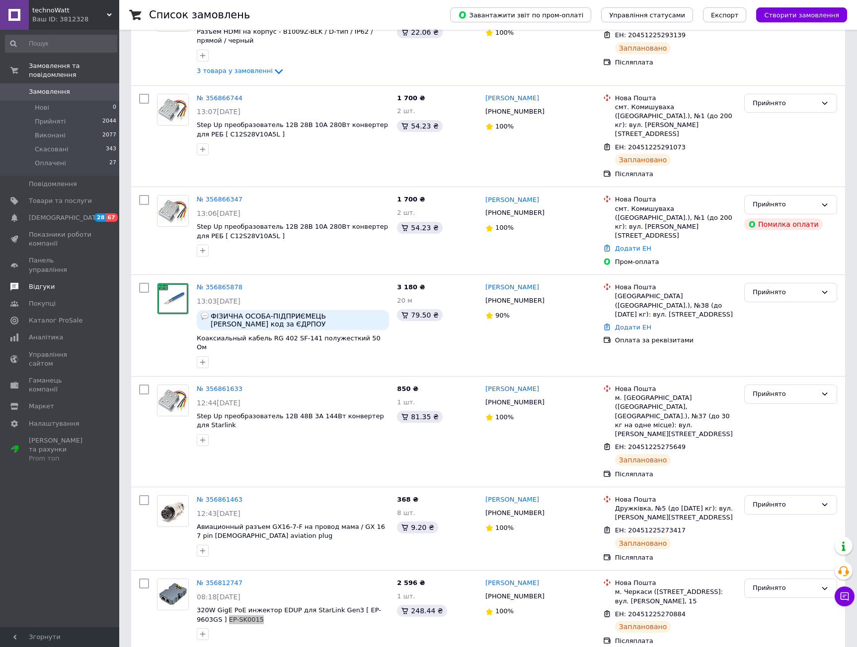
scroll to position [193, 0]
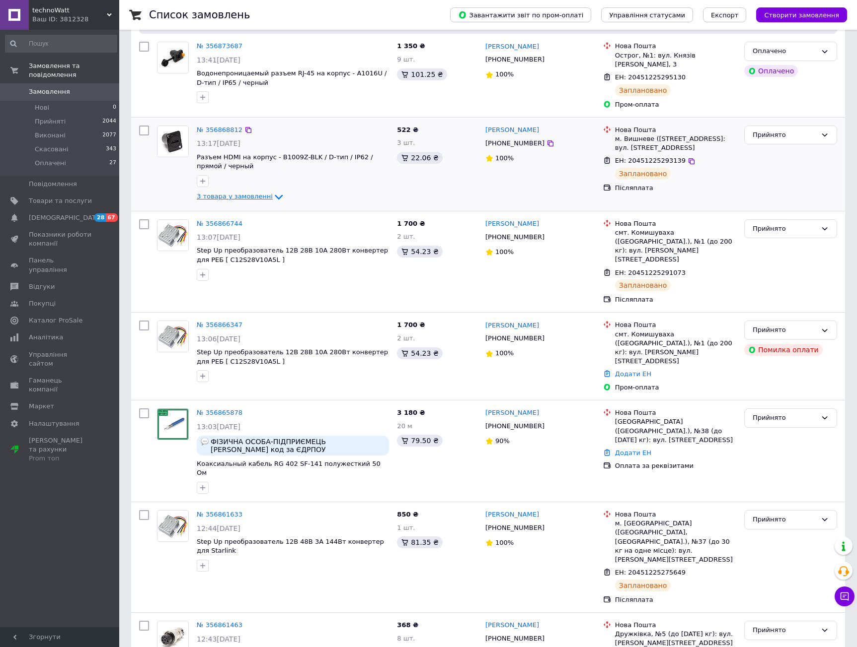
click at [257, 193] on span "3 товара у замовленні" at bounding box center [235, 196] width 76 height 7
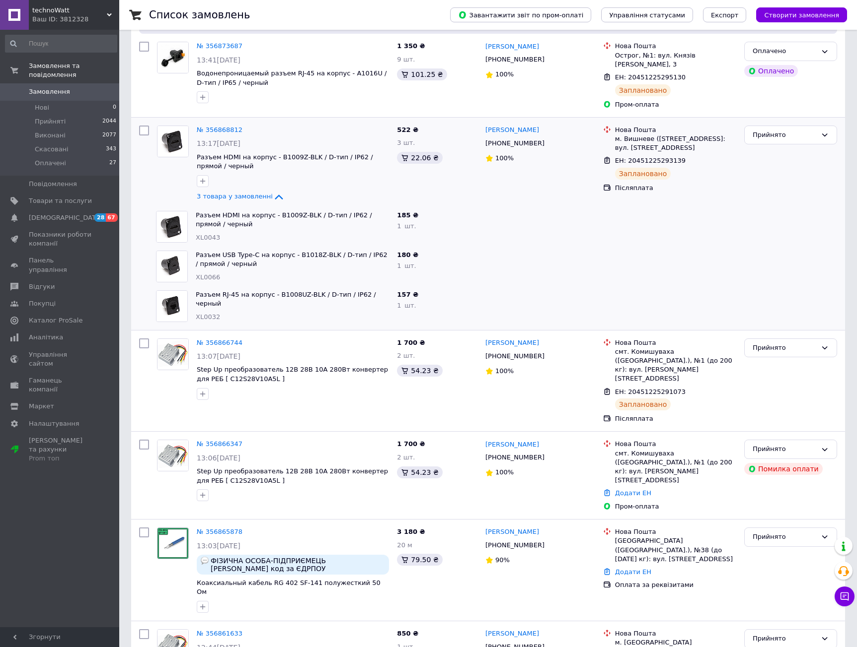
click at [587, 263] on div at bounding box center [540, 267] width 118 height 40
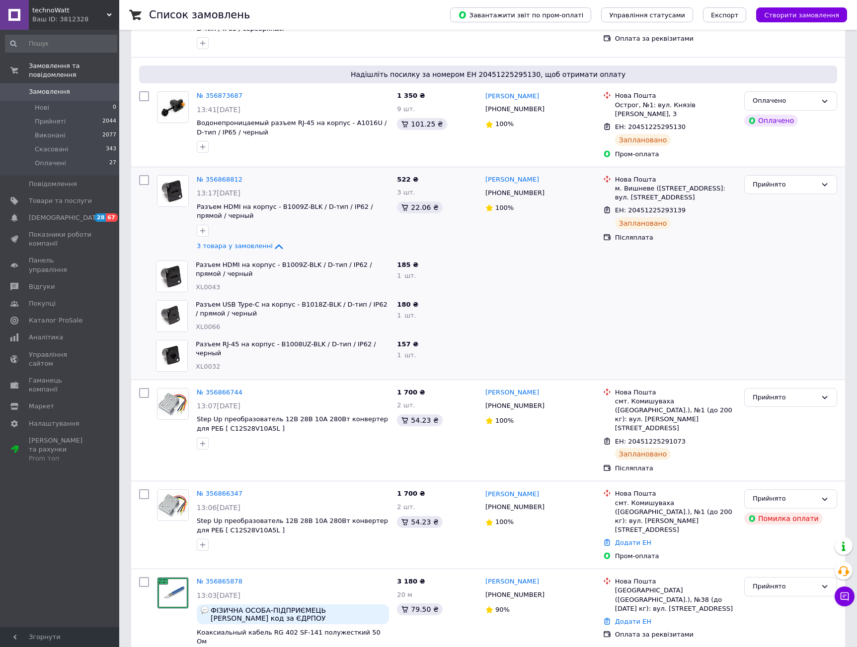
scroll to position [107, 0]
